Goal: Information Seeking & Learning: Learn about a topic

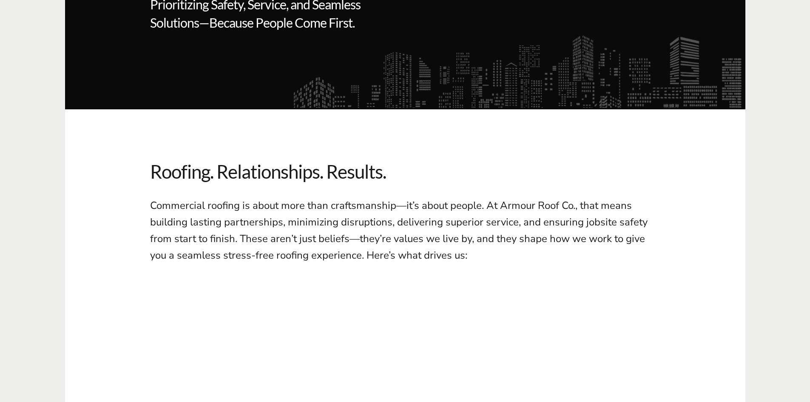
scroll to position [255, 0]
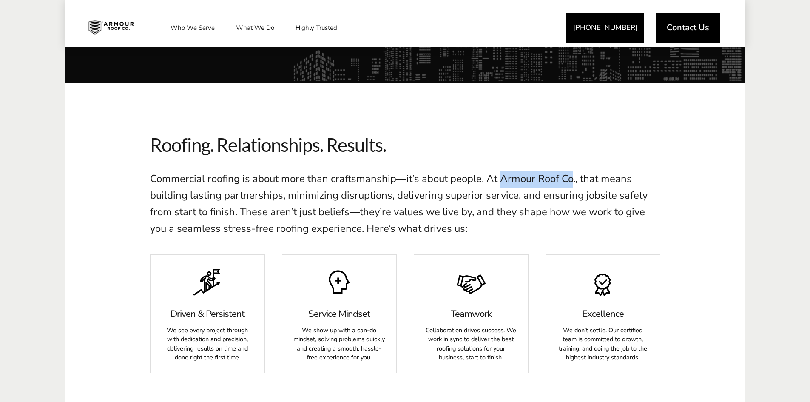
drag, startPoint x: 500, startPoint y: 179, endPoint x: 568, endPoint y: 177, distance: 68.1
click at [571, 178] on span "Commercial roofing is about more than craftsmanship—it’s about people. At Armou…" at bounding box center [399, 203] width 498 height 63
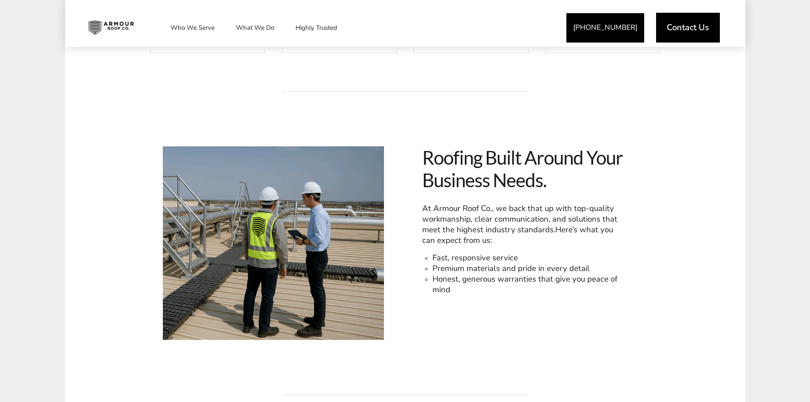
scroll to position [596, 0]
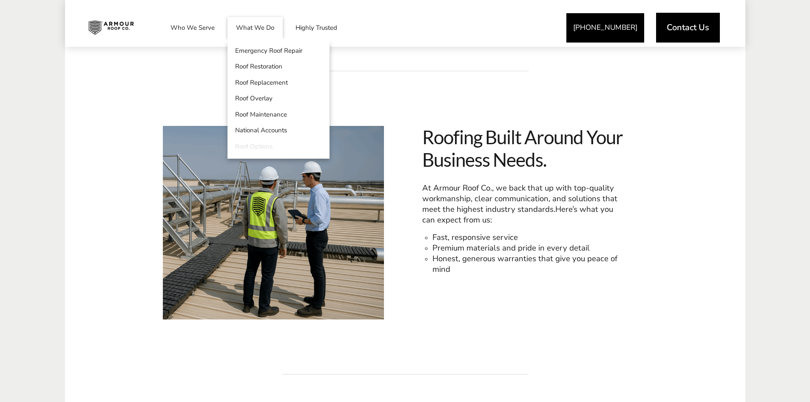
click at [254, 143] on link "Roof Options" at bounding box center [279, 146] width 102 height 16
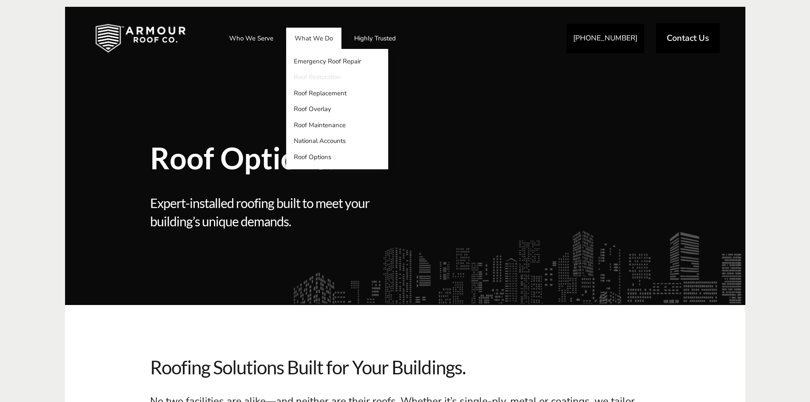
click at [311, 79] on link "Roof Restoration" at bounding box center [337, 77] width 102 height 16
